Goal: Task Accomplishment & Management: Complete application form

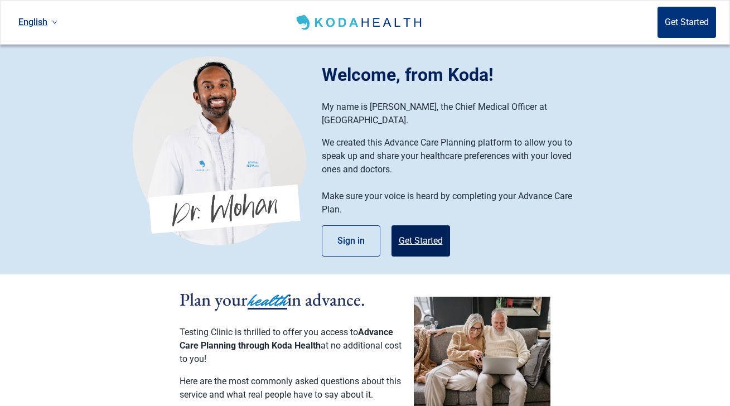
click at [421, 229] on button "Get Started" at bounding box center [420, 240] width 59 height 31
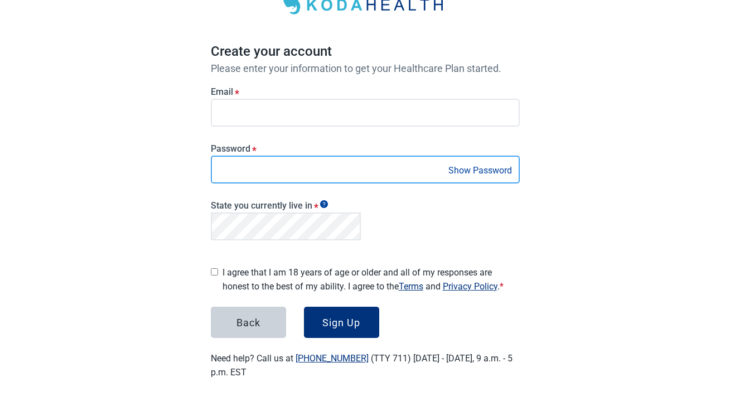
scroll to position [72, 0]
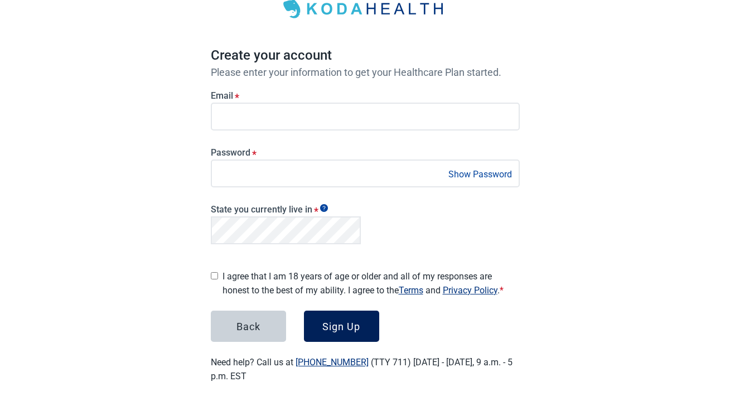
click at [338, 314] on button "Sign Up" at bounding box center [341, 325] width 75 height 31
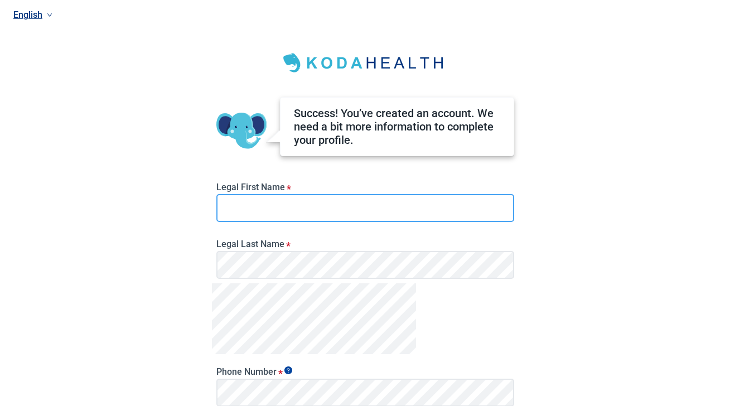
click at [280, 206] on input "Legal First Name *" at bounding box center [365, 208] width 298 height 28
type input "*"
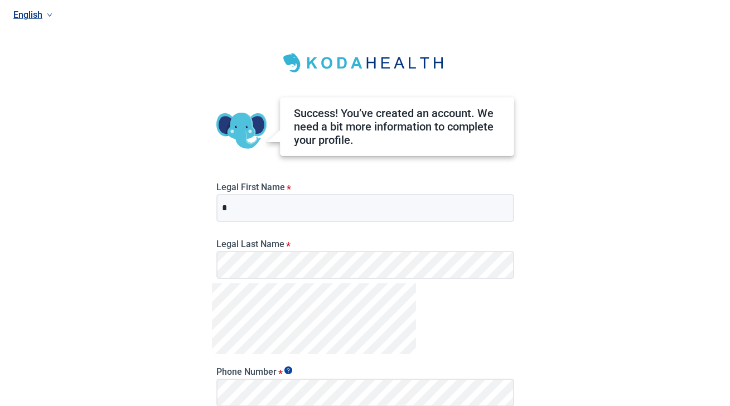
scroll to position [133, 0]
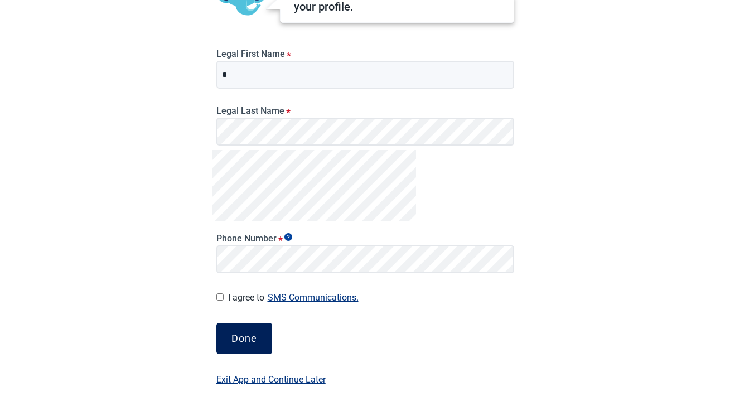
click at [251, 333] on div "Done" at bounding box center [244, 338] width 26 height 11
